Goal: Participate in discussion

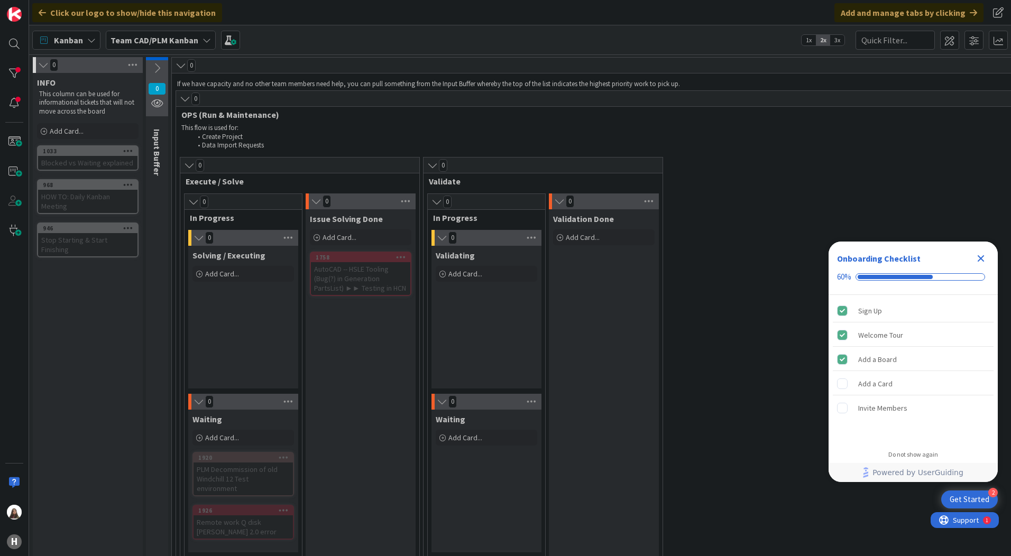
click at [204, 43] on icon at bounding box center [207, 40] width 8 height 8
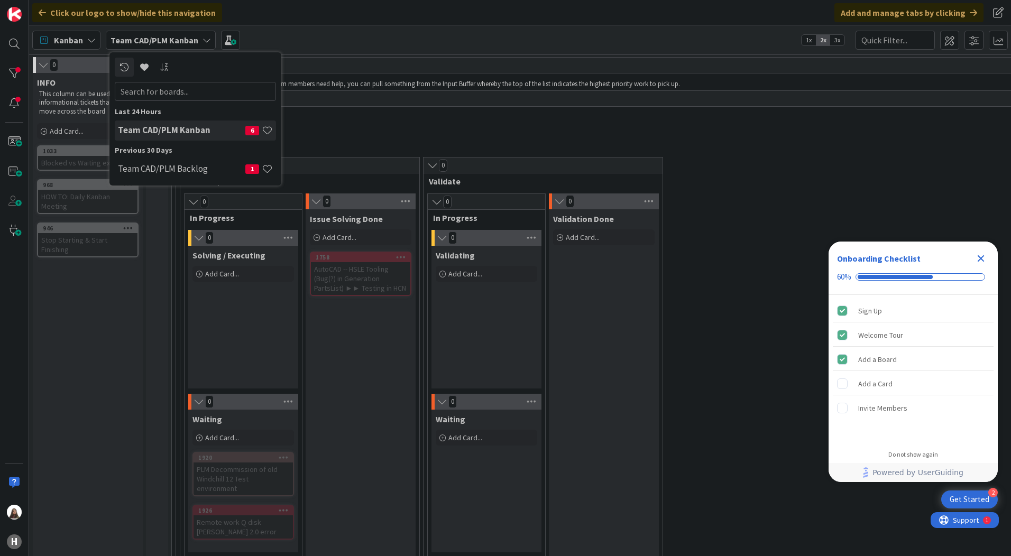
click at [204, 43] on icon at bounding box center [207, 40] width 8 height 8
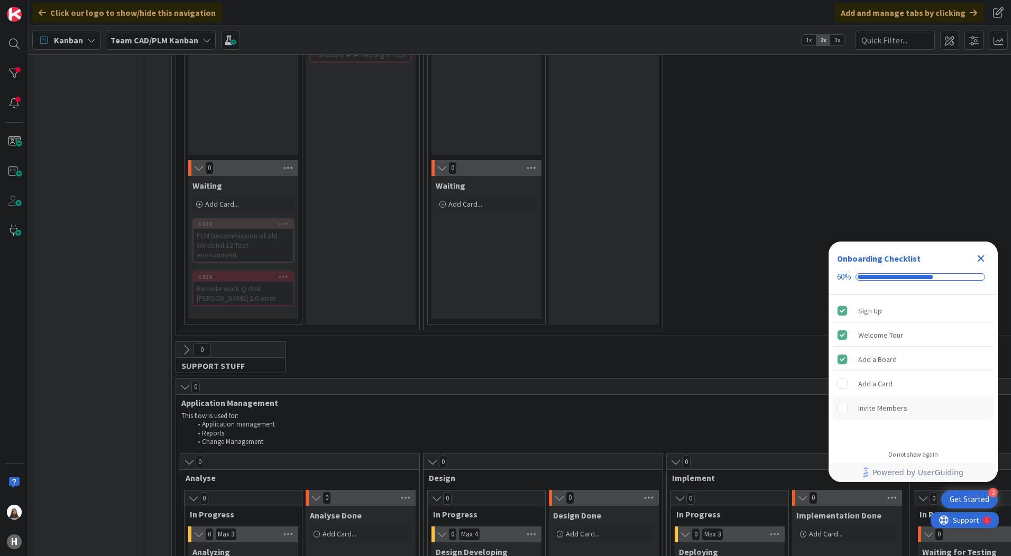
scroll to position [264, 0]
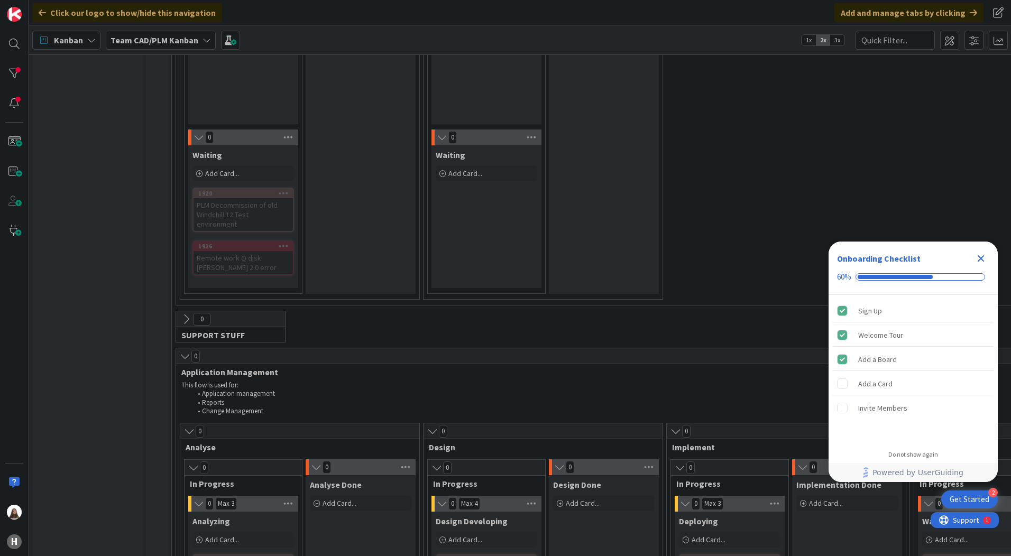
click at [809, 163] on div "0 Execute / Solve 0 In Progress 0 Solving / Executing Add Card... 0 Waiting Add…" at bounding box center [908, 99] width 1460 height 413
click at [978, 254] on icon "Close Checklist" at bounding box center [981, 258] width 13 height 13
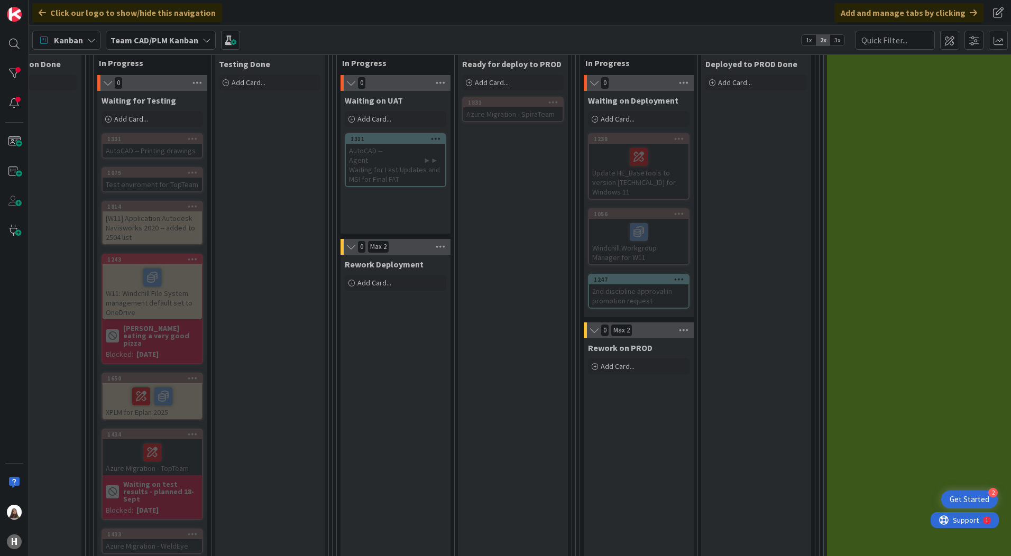
scroll to position [741, 821]
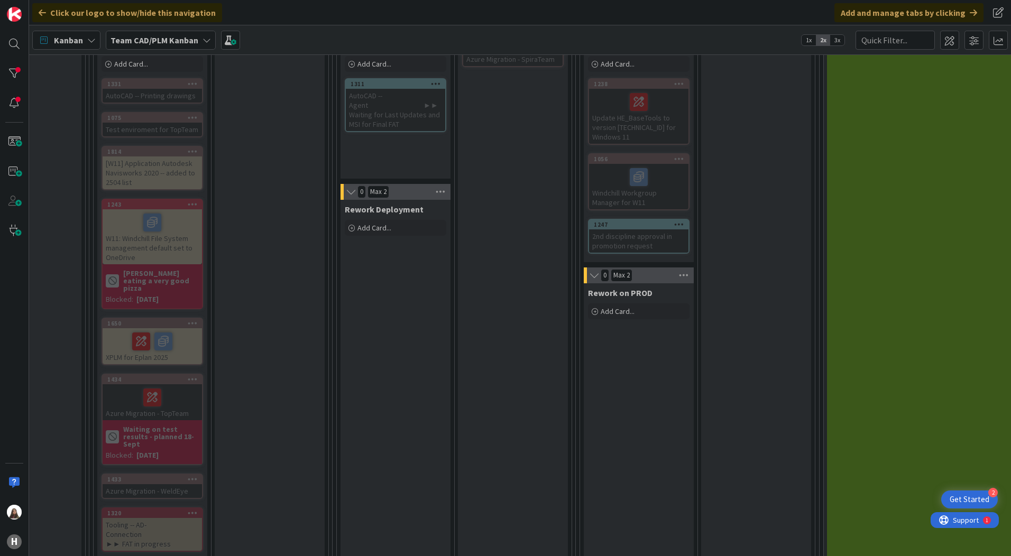
click at [632, 229] on div "1247" at bounding box center [638, 225] width 99 height 10
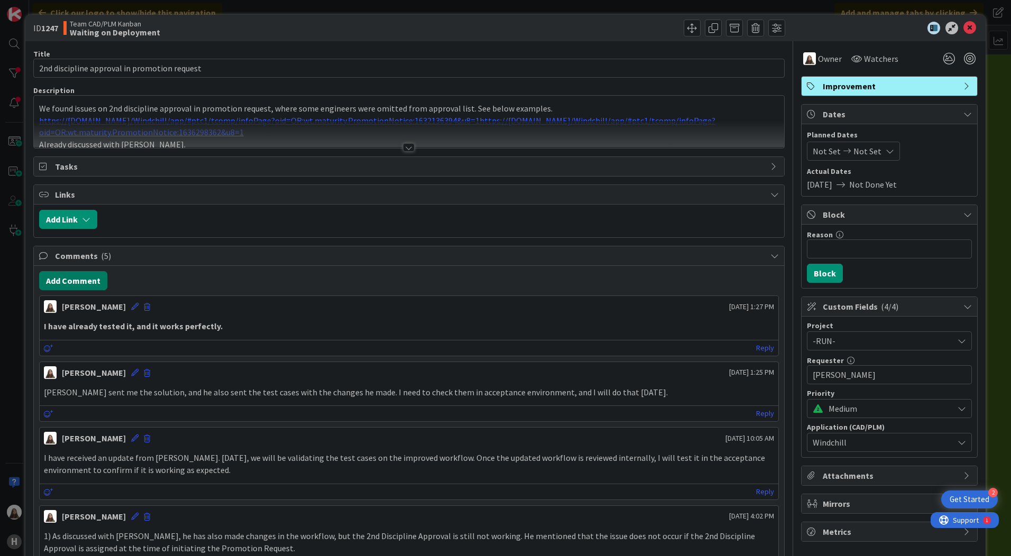
click at [69, 277] on button "Add Comment" at bounding box center [73, 280] width 68 height 19
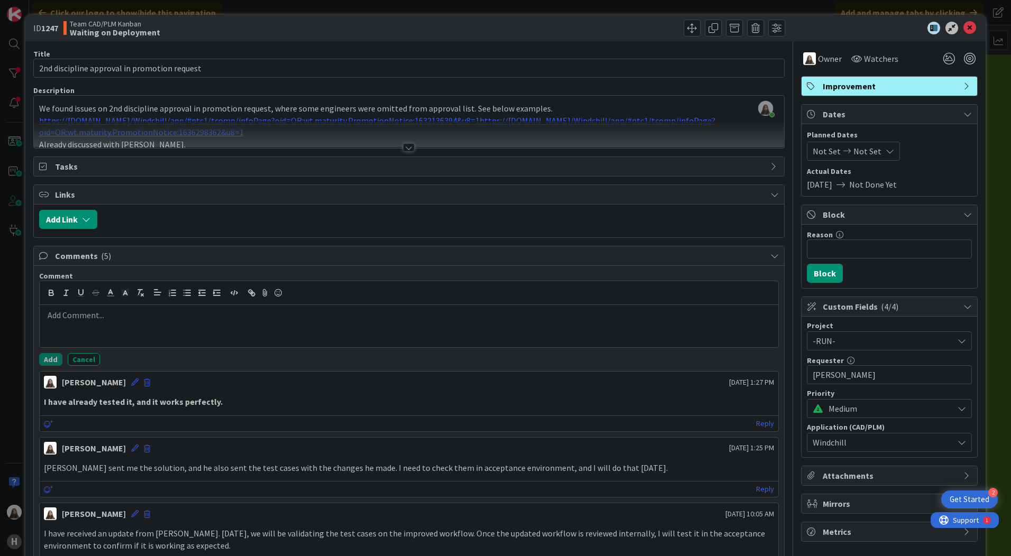
click at [76, 310] on p at bounding box center [409, 315] width 730 height 12
click at [44, 315] on p "Import all workflow" at bounding box center [409, 315] width 730 height 12
click at [161, 315] on p "After taking backup,I have Import all workflow" at bounding box center [409, 315] width 730 height 12
click at [221, 318] on p "After taking backup,I have Imported all workflow" at bounding box center [409, 315] width 730 height 12
click at [182, 314] on p "After taking backup,I have Imported all workflow" at bounding box center [409, 315] width 730 height 12
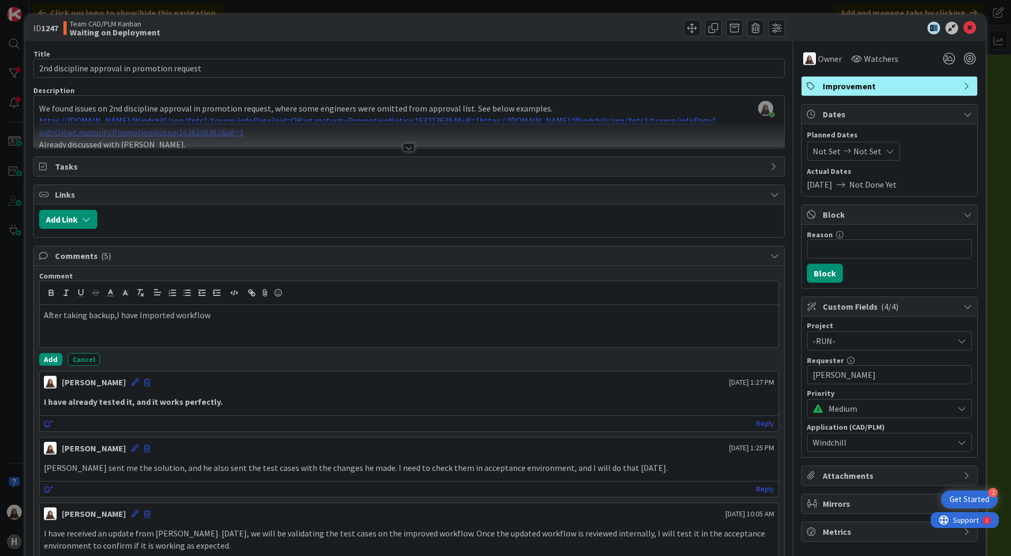
click at [209, 315] on p "After taking backup,I have Imported workflow" at bounding box center [409, 315] width 730 height 12
click at [203, 315] on p "After taking backup,I have Imported workflow (context- site and EE,CS,HD)" at bounding box center [409, 315] width 730 height 12
click at [328, 315] on p "After taking backup,I have Imported workflow (context- site and EE,CS,HD)" at bounding box center [409, 315] width 730 height 12
click at [48, 366] on button "Add" at bounding box center [50, 359] width 23 height 13
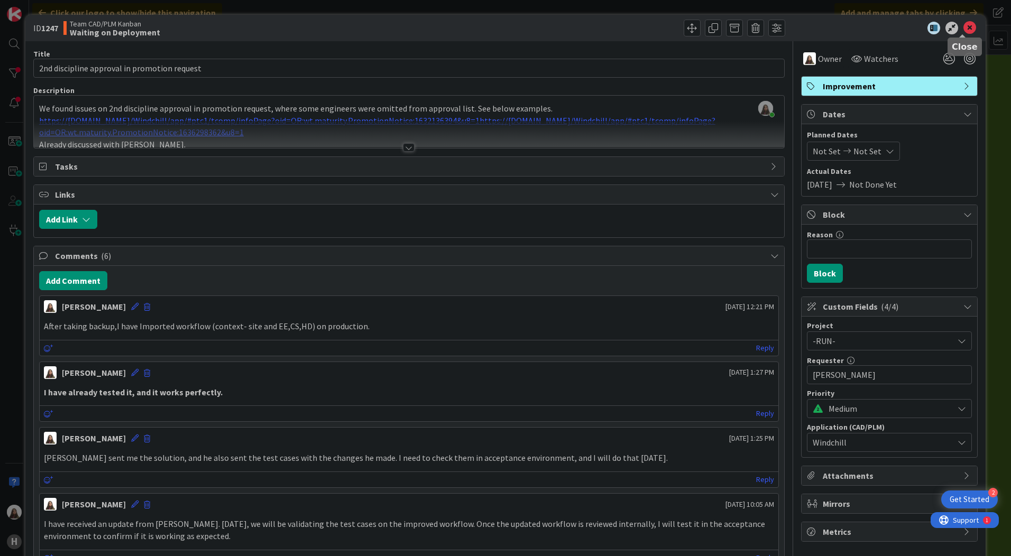
click at [964, 28] on icon at bounding box center [970, 28] width 13 height 13
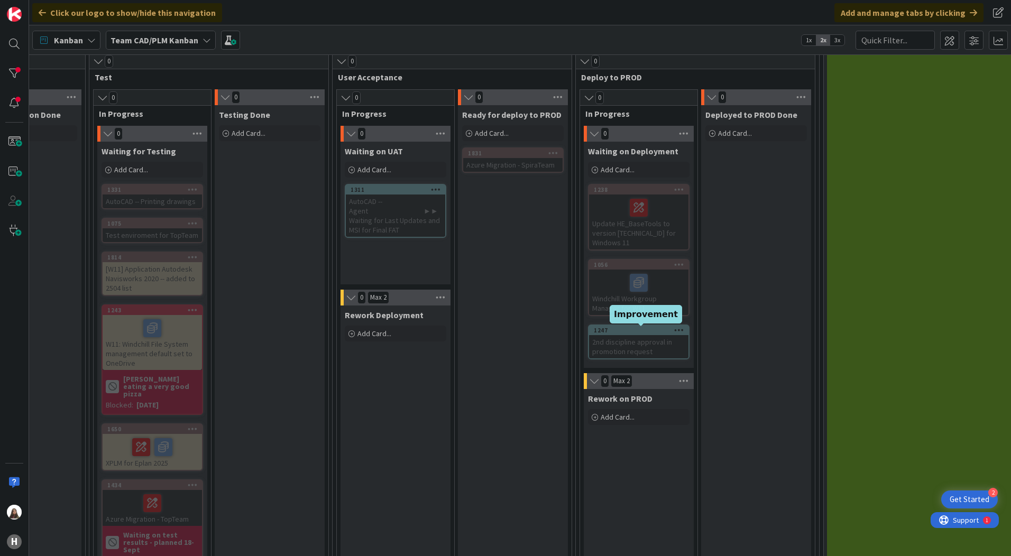
drag, startPoint x: 657, startPoint y: 331, endPoint x: 651, endPoint y: 332, distance: 6.4
click at [651, 332] on div "1247" at bounding box center [641, 330] width 95 height 7
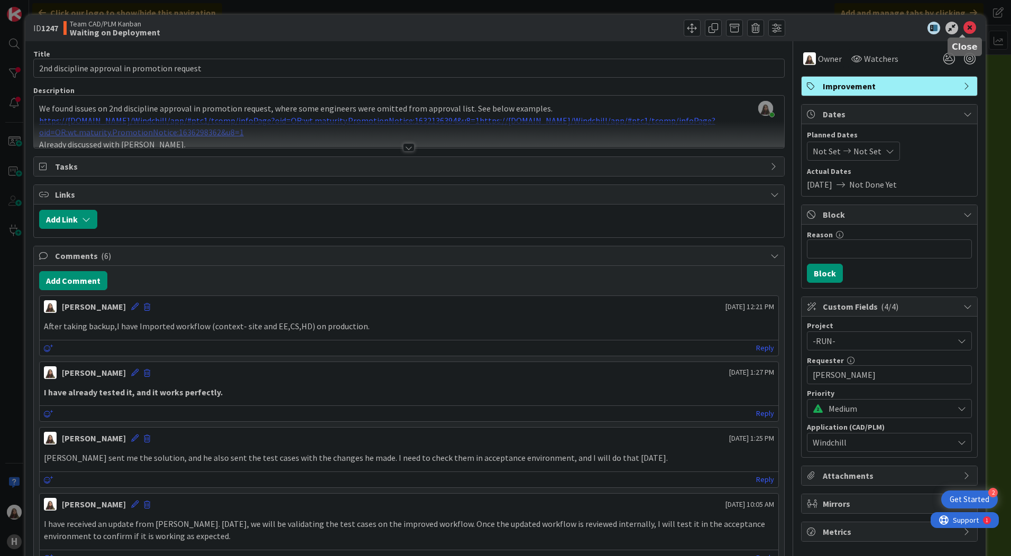
click at [964, 25] on icon at bounding box center [970, 28] width 13 height 13
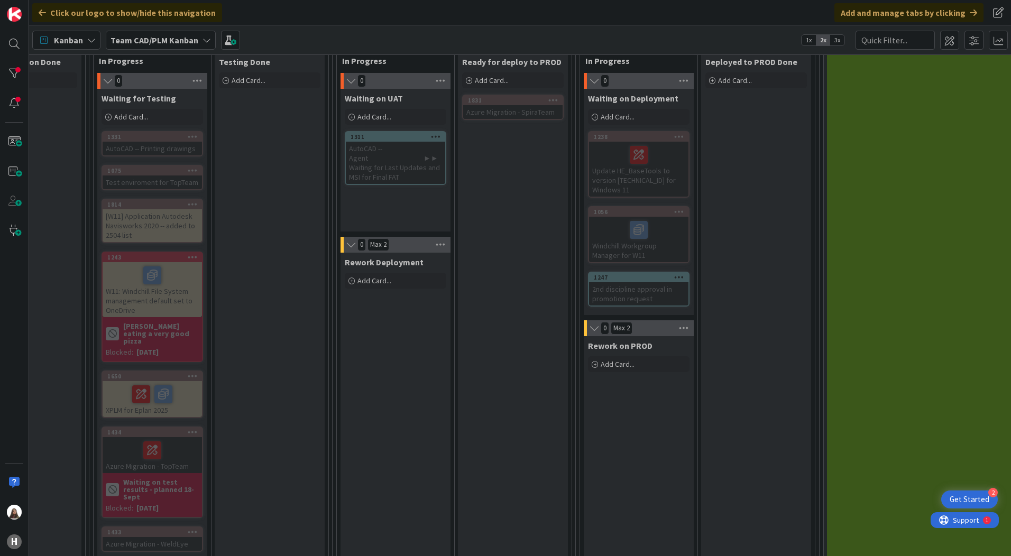
scroll to position [688, 821]
